Goal: Task Accomplishment & Management: Complete application form

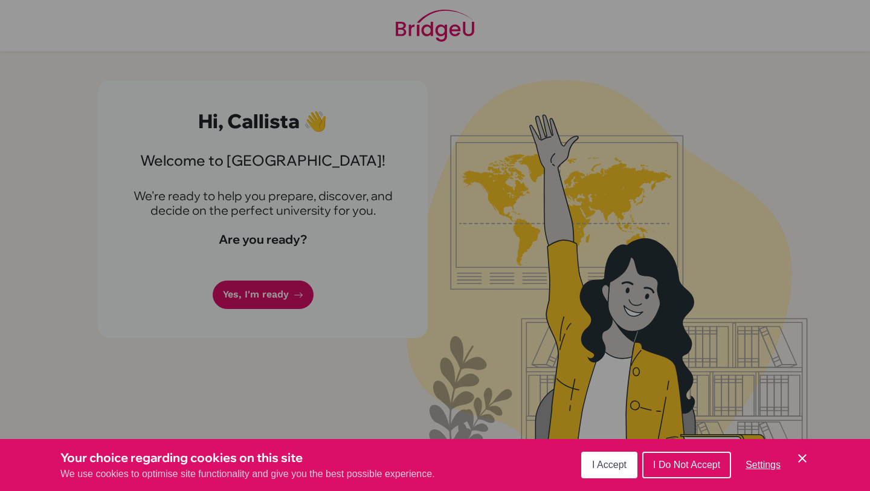
click at [612, 461] on span "I Accept" at bounding box center [609, 464] width 34 height 10
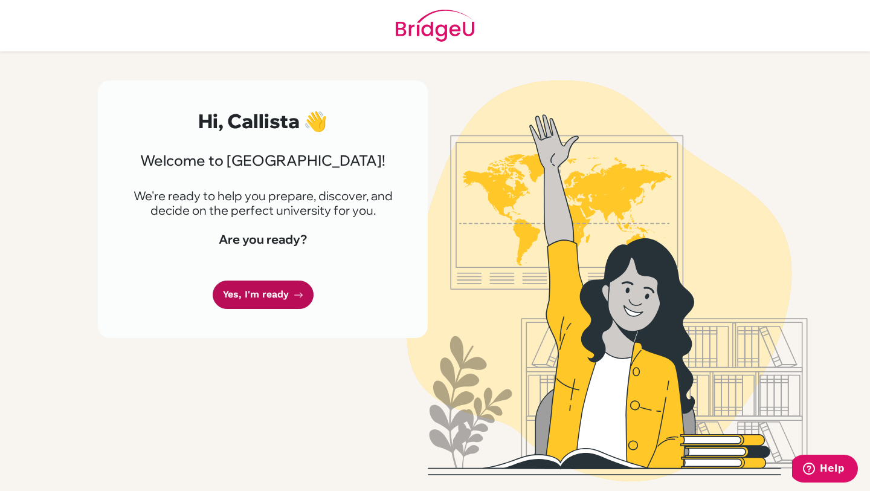
click at [287, 297] on link "Yes, I'm ready" at bounding box center [263, 294] width 101 height 28
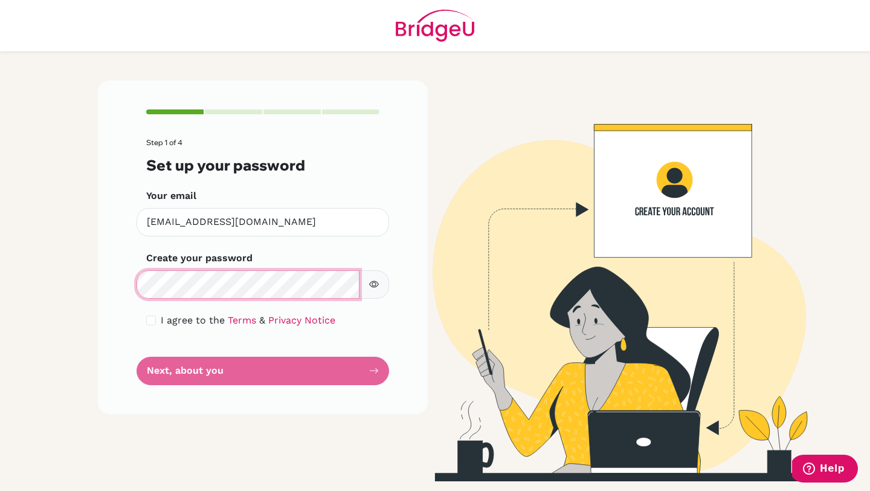
click at [98, 289] on div "Step 1 of 4 Set up your password Your email [EMAIL_ADDRESS][DOMAIN_NAME] Invali…" at bounding box center [263, 247] width 330 height 334
click at [161, 375] on form "Step 1 of 4 Set up your password Your email [EMAIL_ADDRESS][DOMAIN_NAME] Invali…" at bounding box center [262, 261] width 233 height 247
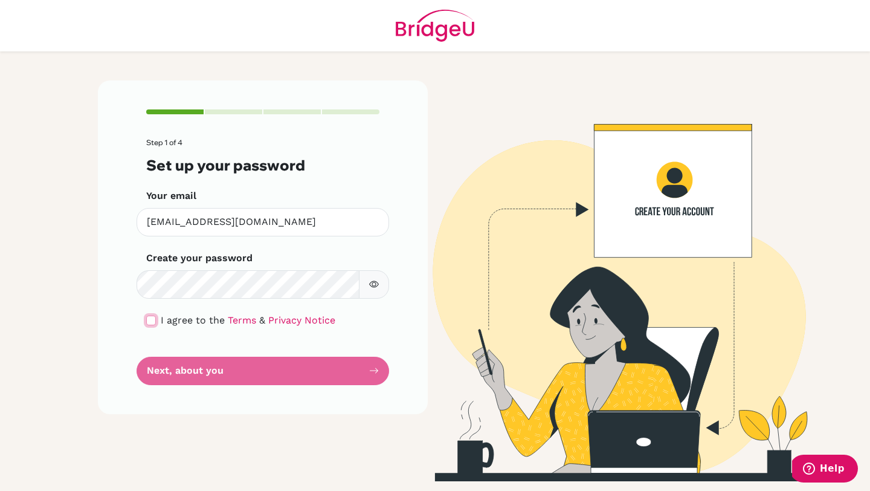
click at [148, 320] on input "checkbox" at bounding box center [151, 320] width 10 height 10
checkbox input "true"
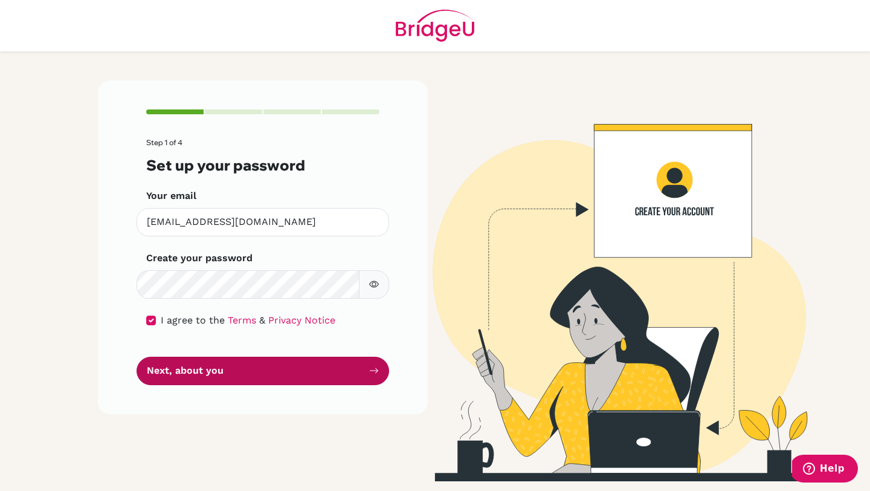
click at [193, 381] on button "Next, about you" at bounding box center [263, 370] width 253 height 28
